Goal: Information Seeking & Learning: Learn about a topic

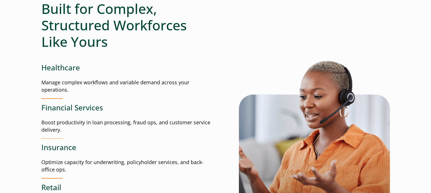
scroll to position [596, 0]
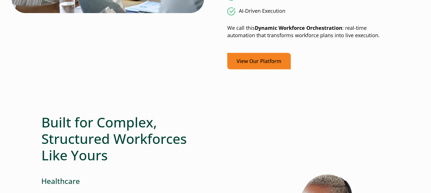
click at [250, 60] on link "View Our Platform" at bounding box center [260, 61] width 64 height 17
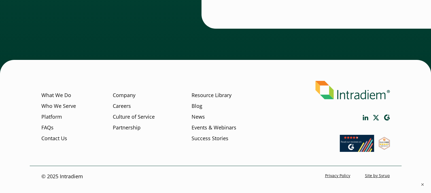
scroll to position [2070, 0]
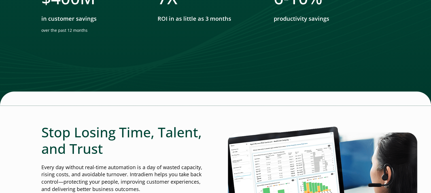
scroll to position [1135, 0]
